Goal: Task Accomplishment & Management: Manage account settings

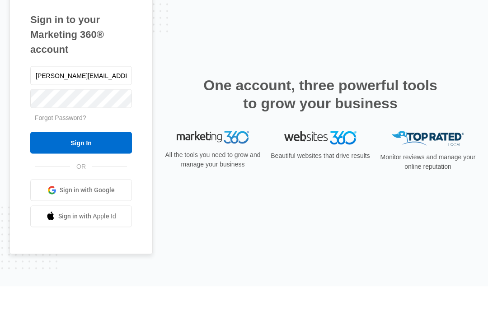
type input "Kesha.ct@theclothoption.org"
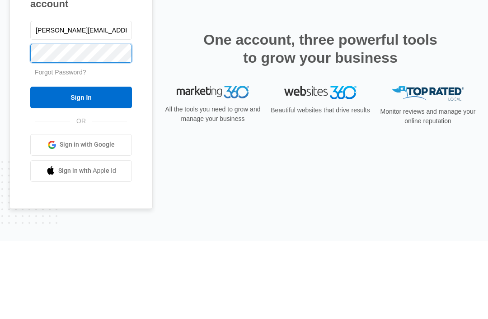
click at [81, 165] on input "Sign In" at bounding box center [81, 176] width 102 height 22
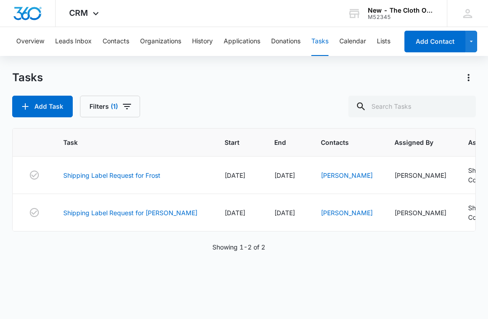
click at [139, 177] on link "Shipping Label Request for Frost" at bounding box center [111, 175] width 97 height 9
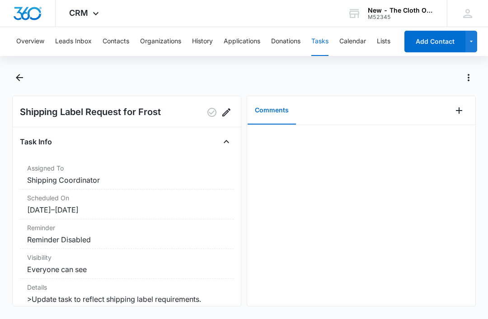
scroll to position [10, 0]
click at [25, 79] on button "Back" at bounding box center [19, 77] width 14 height 14
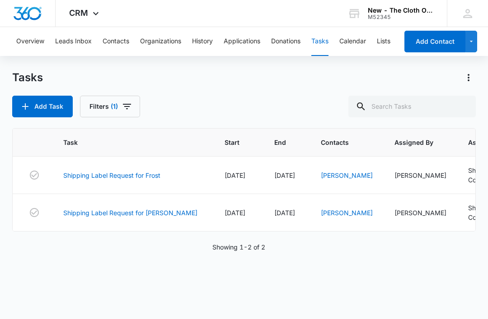
click at [126, 215] on link "Shipping Label Request for [PERSON_NAME]" at bounding box center [130, 212] width 134 height 9
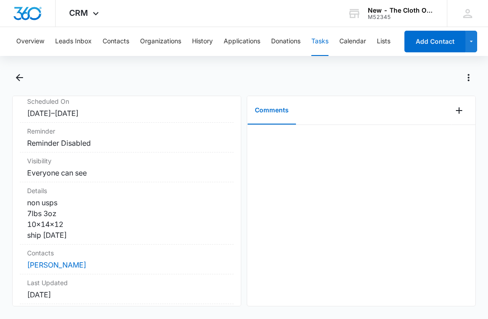
scroll to position [126, 0]
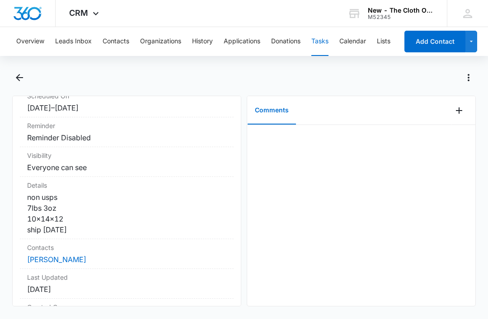
click at [150, 4] on div "CRM Apps Reputation CRM Email Social Ads Intelligence Brand Settings New - The …" at bounding box center [244, 13] width 488 height 27
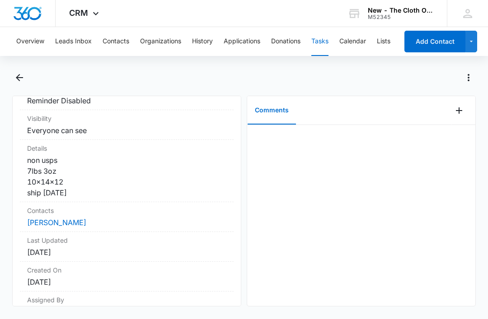
scroll to position [162, 0]
click at [58, 219] on link "[PERSON_NAME]" at bounding box center [56, 223] width 59 height 9
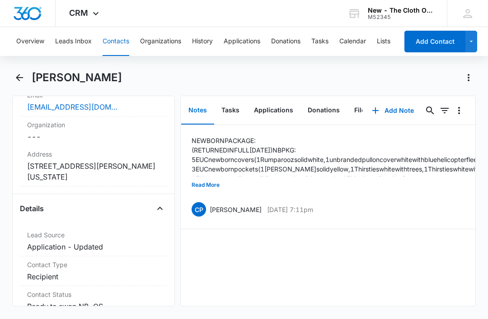
scroll to position [252, 0]
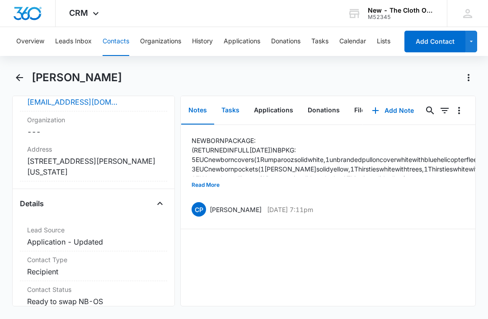
click at [228, 108] on button "Tasks" at bounding box center [230, 111] width 33 height 28
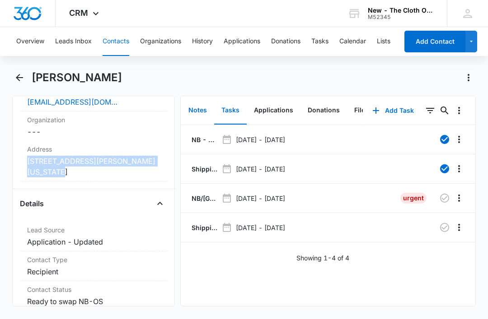
click at [192, 110] on button "Notes" at bounding box center [197, 111] width 33 height 28
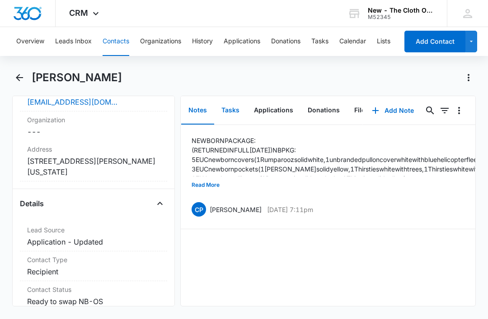
click at [227, 110] on button "Tasks" at bounding box center [230, 111] width 33 height 28
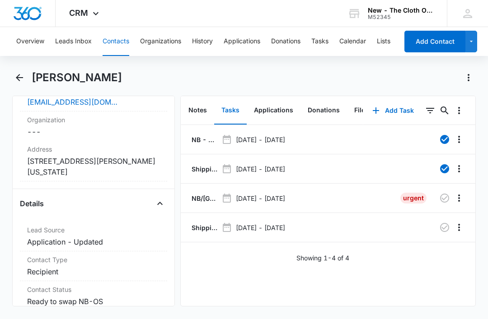
click at [203, 196] on p "NB/OS Swap Rochelle Hall **see details** (Zone #2)" at bounding box center [204, 198] width 28 height 9
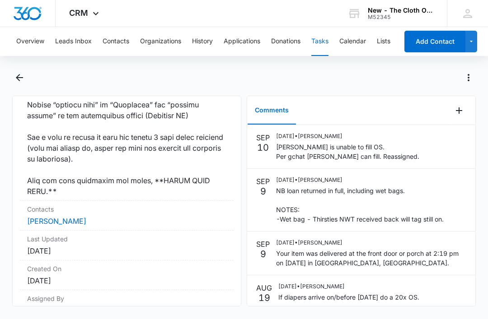
scroll to position [760, 0]
click at [54, 217] on link "Rochelle Hall" at bounding box center [56, 221] width 59 height 9
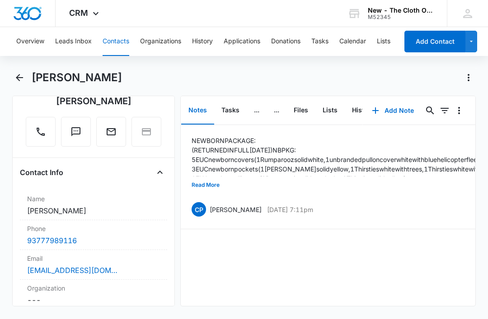
scroll to position [136, 0]
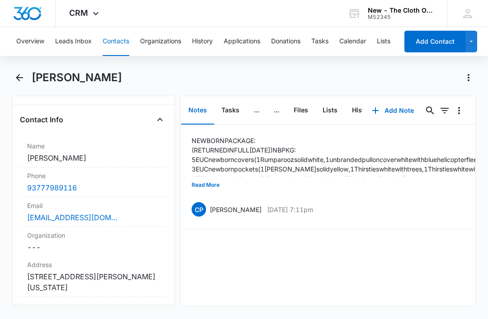
click at [103, 215] on link "rochellehall1234@gmail.com" at bounding box center [72, 217] width 90 height 11
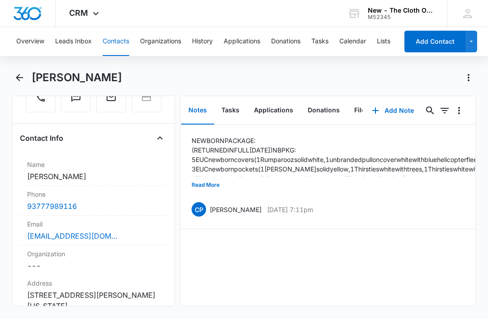
scroll to position [117, 0]
click at [128, 237] on div "rochellehall1234@gmail.com" at bounding box center [93, 236] width 133 height 11
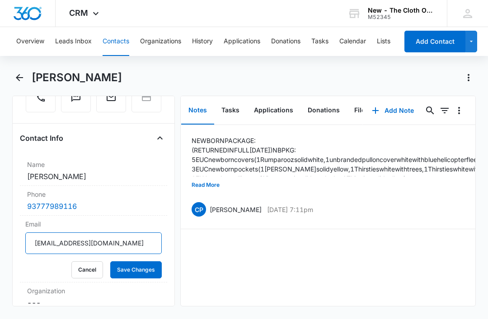
click at [136, 244] on input "rochellehall1234@gmail.com" at bounding box center [93, 244] width 136 height 22
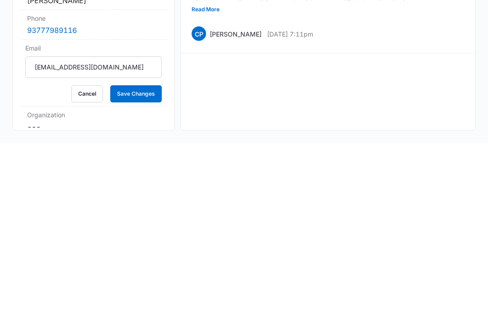
click at [80, 262] on button "Cancel" at bounding box center [87, 270] width 32 height 17
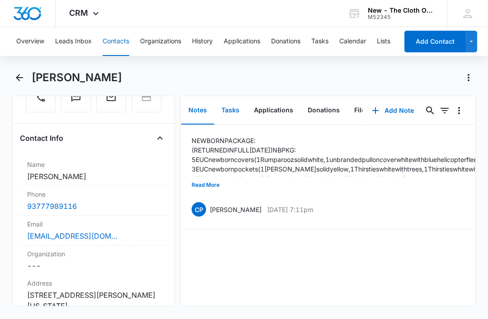
click at [234, 97] on button "Tasks" at bounding box center [230, 111] width 33 height 28
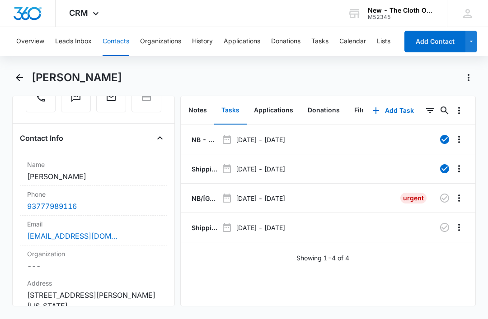
click at [205, 223] on p "Shipping Label Request for R. Hall" at bounding box center [204, 227] width 28 height 9
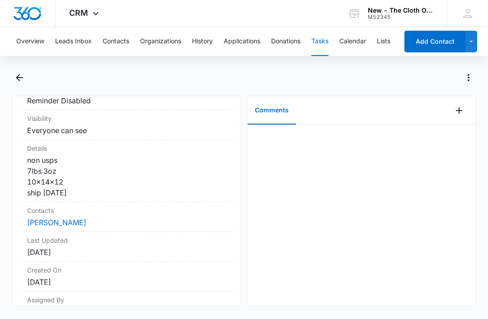
scroll to position [162, 0]
click at [50, 219] on link "Rochelle Hall" at bounding box center [56, 223] width 59 height 9
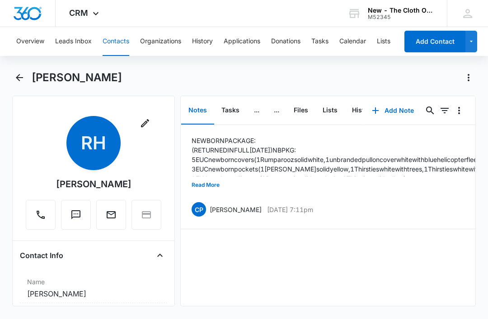
click at [324, 68] on div "Overview Leads Inbox Contacts Organizations History Applications Donations Task…" at bounding box center [244, 172] width 488 height 290
click at [318, 42] on button "Tasks" at bounding box center [319, 41] width 17 height 29
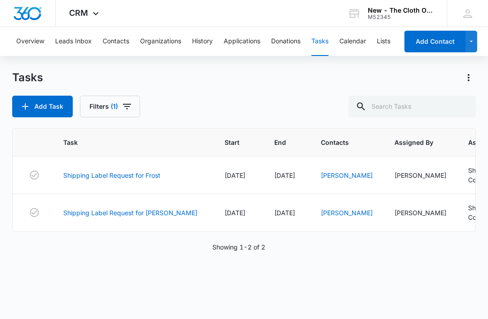
click at [142, 211] on link "Shipping Label Request for R. Hall" at bounding box center [130, 212] width 134 height 9
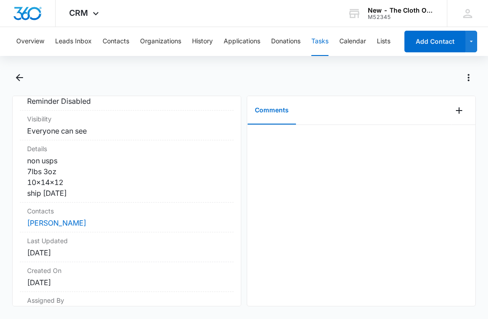
scroll to position [27, 0]
click at [56, 219] on link "[PERSON_NAME]" at bounding box center [56, 223] width 59 height 9
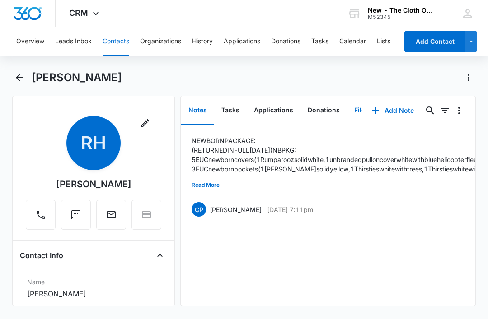
click at [361, 109] on button "Files" at bounding box center [361, 111] width 29 height 28
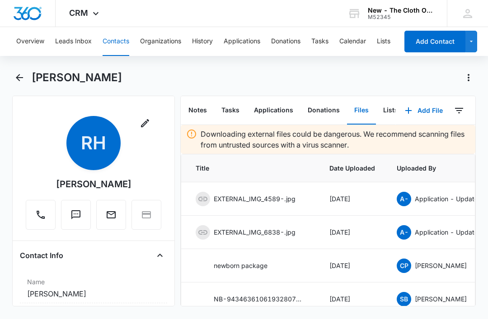
click at [430, 115] on button "Add File" at bounding box center [424, 111] width 56 height 22
click at [424, 139] on div "Upload Files" at bounding box center [411, 139] width 36 height 6
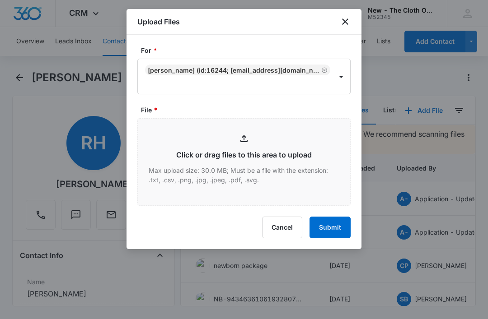
click at [215, 160] on input "File *" at bounding box center [244, 162] width 212 height 87
type input "C:\fakepath\[DATE]---[PERSON_NAME]---9434636106194300375576.pdf"
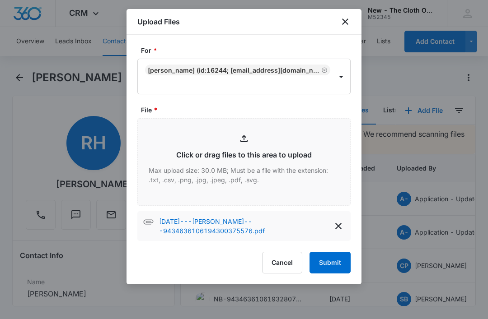
click at [332, 262] on button "Submit" at bounding box center [329, 263] width 41 height 22
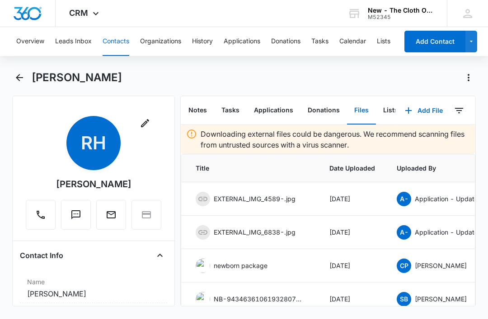
click at [92, 290] on dd "Cancel Save Changes [PERSON_NAME]" at bounding box center [93, 294] width 133 height 11
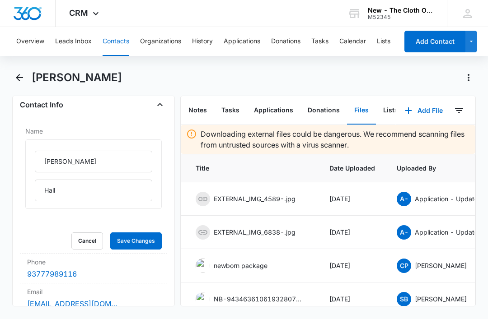
scroll to position [152, 0]
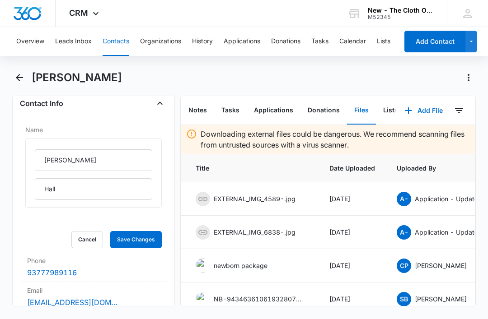
click at [87, 241] on button "Cancel" at bounding box center [87, 239] width 32 height 17
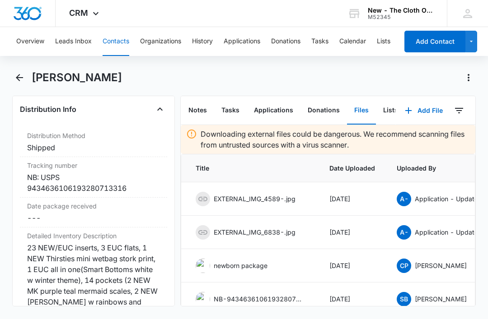
scroll to position [2218, 0]
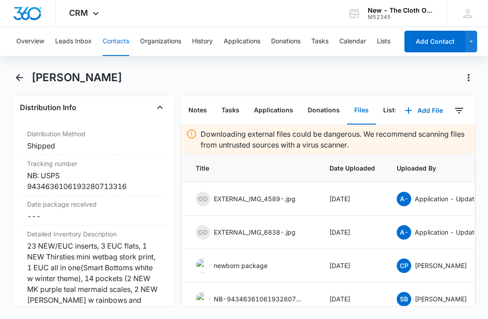
click at [138, 185] on div "NB: USPS 9434636106193280713316" at bounding box center [93, 181] width 133 height 22
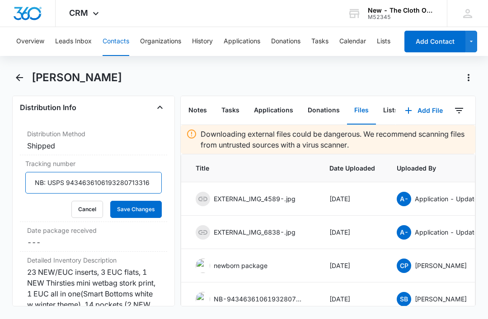
click at [150, 179] on input "NB: USPS 9434636106193280713316" at bounding box center [93, 183] width 136 height 22
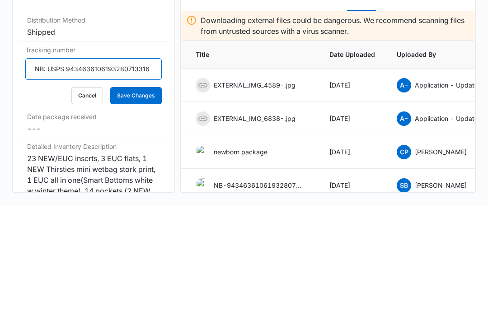
paste input "9434636106194300375576"
type input "NB: USPS 9434636106193280713316 OS: USPS 9434636106194300375576"
click at [140, 201] on button "Save Changes" at bounding box center [135, 209] width 51 height 17
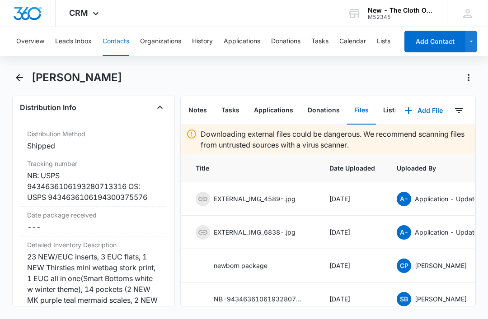
scroll to position [27, 0]
click at [230, 97] on button "Tasks" at bounding box center [230, 111] width 33 height 28
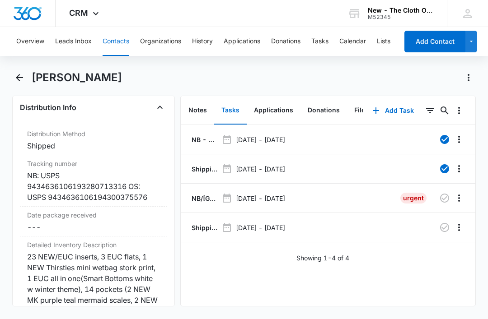
click at [202, 223] on p "Shipping Label Request for [PERSON_NAME]" at bounding box center [204, 227] width 28 height 9
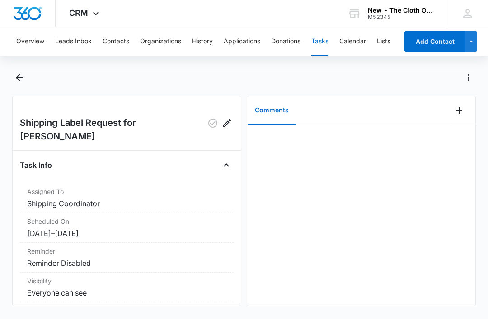
click at [459, 107] on icon "Add Comment" at bounding box center [459, 110] width 11 height 11
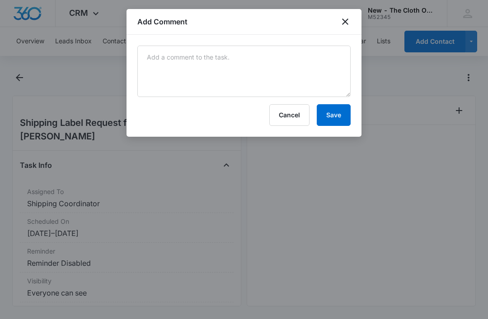
click at [247, 108] on div "Cancel Save" at bounding box center [243, 115] width 213 height 22
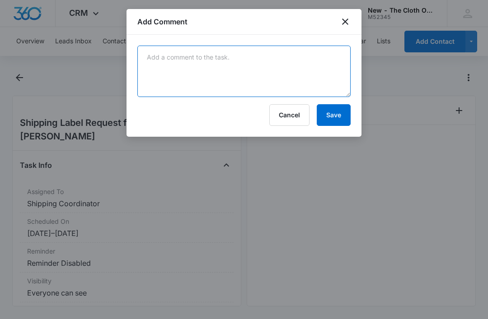
click at [206, 96] on textarea at bounding box center [243, 71] width 213 height 51
click at [193, 71] on textarea at bounding box center [243, 71] width 213 height 51
paste textarea "9434636106194300375576"
type textarea "9434636106194300375576"
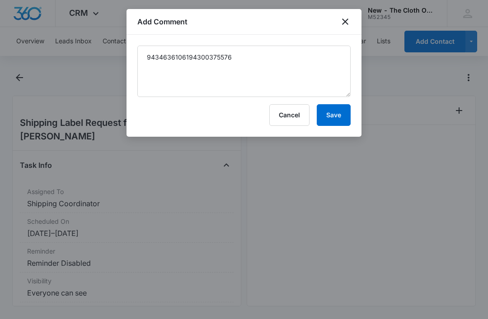
click at [338, 116] on button "Save" at bounding box center [334, 115] width 34 height 22
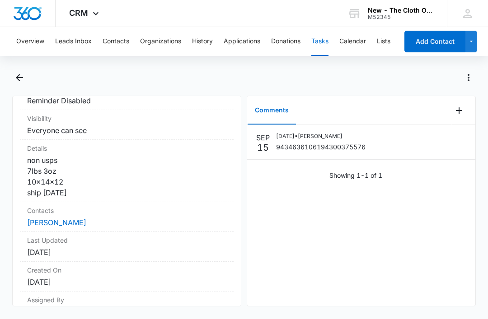
scroll to position [162, 0]
click at [62, 219] on link "Rochelle Hall" at bounding box center [56, 223] width 59 height 9
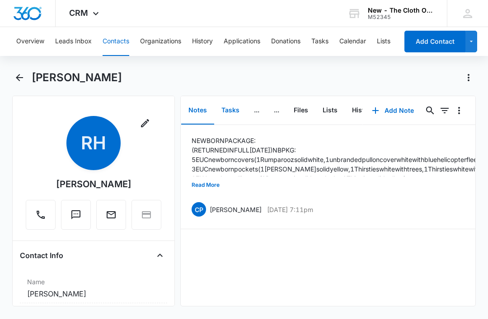
click at [230, 109] on button "Tasks" at bounding box center [230, 111] width 33 height 28
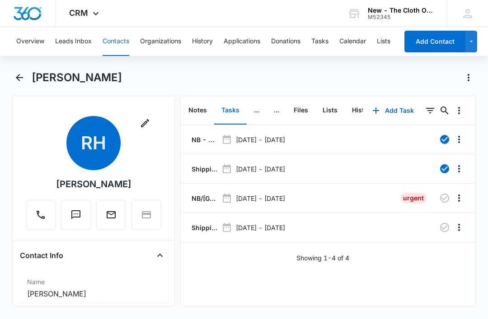
click at [445, 228] on icon "button" at bounding box center [444, 227] width 9 height 9
click at [321, 39] on button "Tasks" at bounding box center [319, 41] width 17 height 29
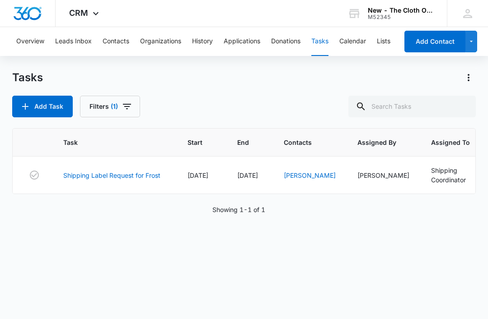
click at [140, 175] on link "Shipping Label Request for Frost" at bounding box center [111, 175] width 97 height 9
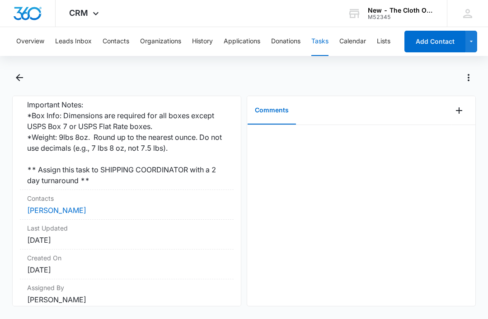
scroll to position [281, 0]
click at [47, 207] on link "[PERSON_NAME]" at bounding box center [56, 210] width 59 height 9
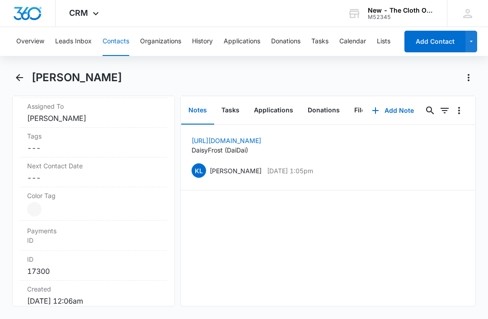
scroll to position [454, 0]
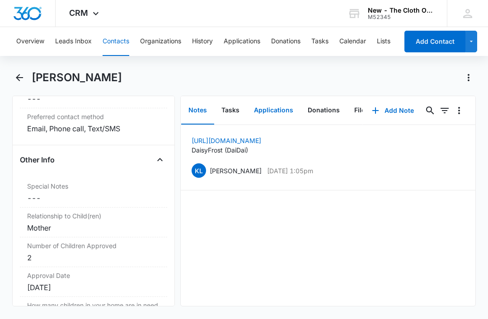
click at [276, 114] on button "Applications" at bounding box center [274, 111] width 54 height 28
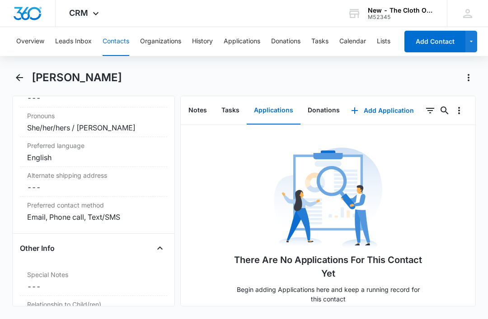
scroll to position [757, 0]
click at [234, 113] on button "Tasks" at bounding box center [230, 111] width 33 height 28
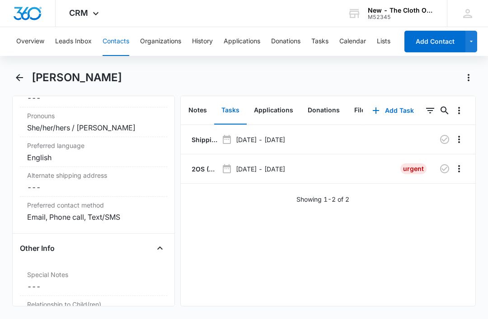
click at [118, 42] on button "Contacts" at bounding box center [116, 41] width 27 height 29
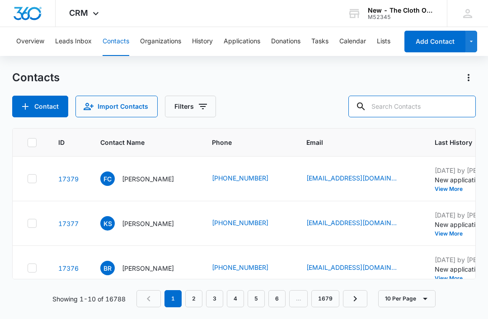
click at [413, 103] on input "text" at bounding box center [411, 107] width 127 height 22
type input "[PERSON_NAME]"
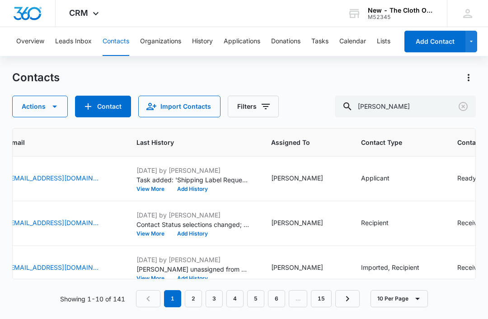
scroll to position [0, 299]
click at [458, 108] on icon "Clear" at bounding box center [463, 106] width 11 height 11
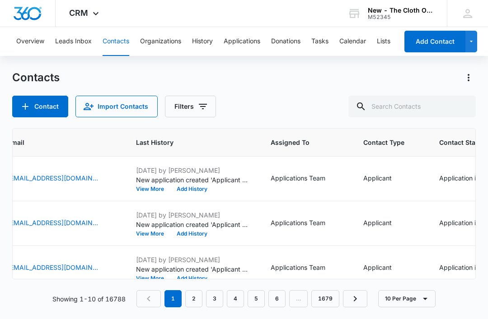
click at [322, 43] on button "Tasks" at bounding box center [319, 41] width 17 height 29
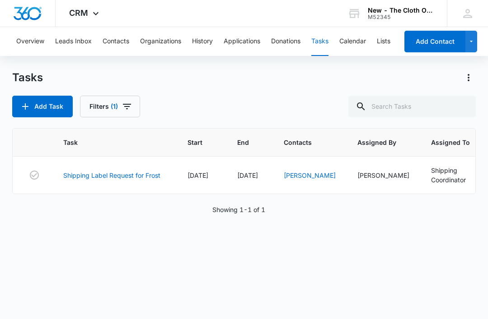
click at [136, 177] on link "Shipping Label Request for Frost" at bounding box center [111, 175] width 97 height 9
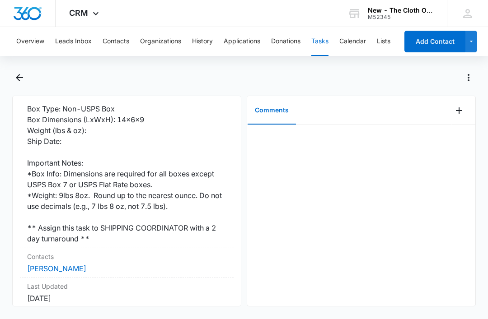
scroll to position [224, 0]
